Goal: Task Accomplishment & Management: Use online tool/utility

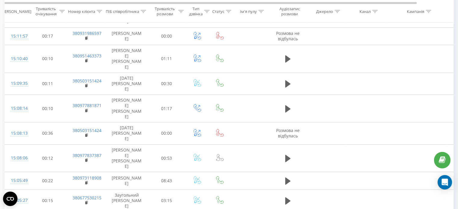
scroll to position [30, 0]
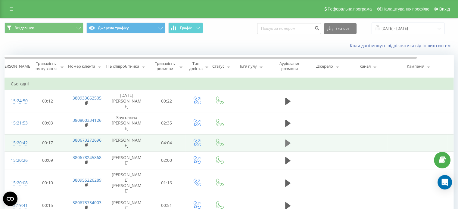
click at [285, 140] on icon at bounding box center [287, 143] width 5 height 7
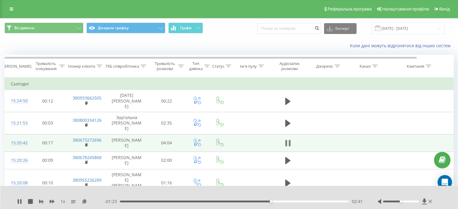
click at [288, 139] on icon at bounding box center [287, 143] width 5 height 8
